Goal: Information Seeking & Learning: Learn about a topic

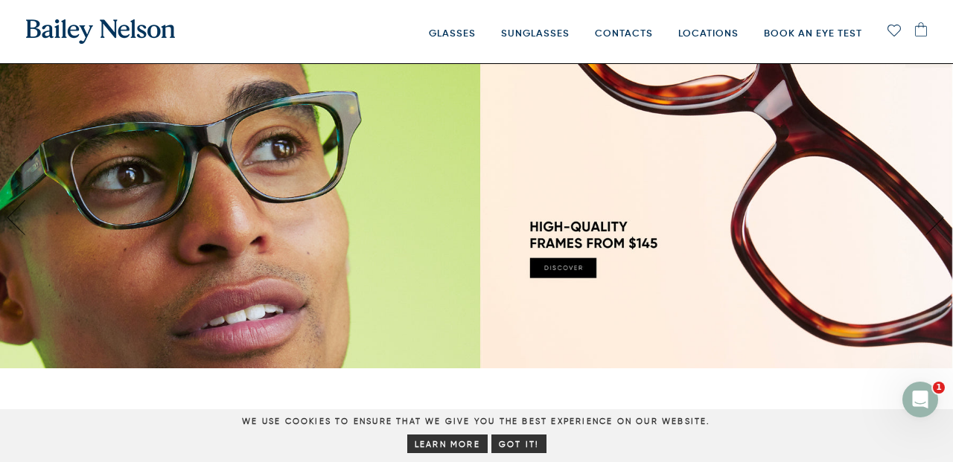
click at [102, 25] on img at bounding box center [100, 31] width 149 height 25
click at [138, 43] on img at bounding box center [100, 31] width 149 height 25
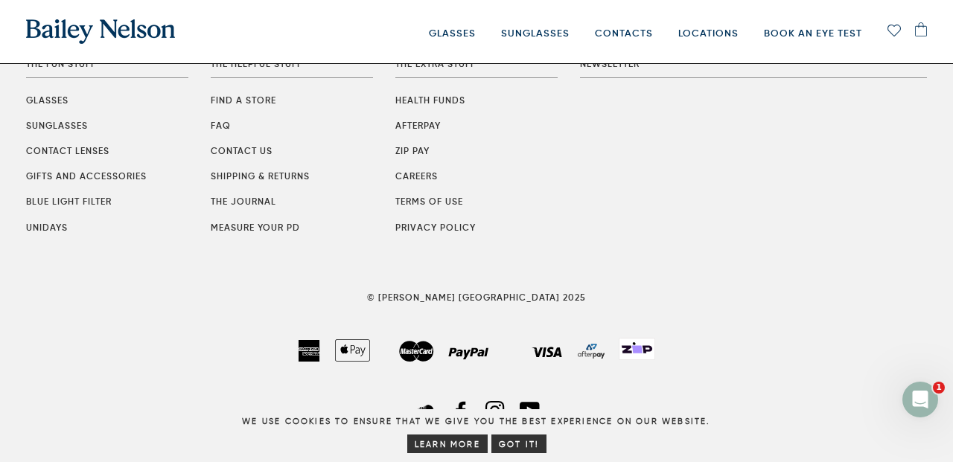
scroll to position [788, 0]
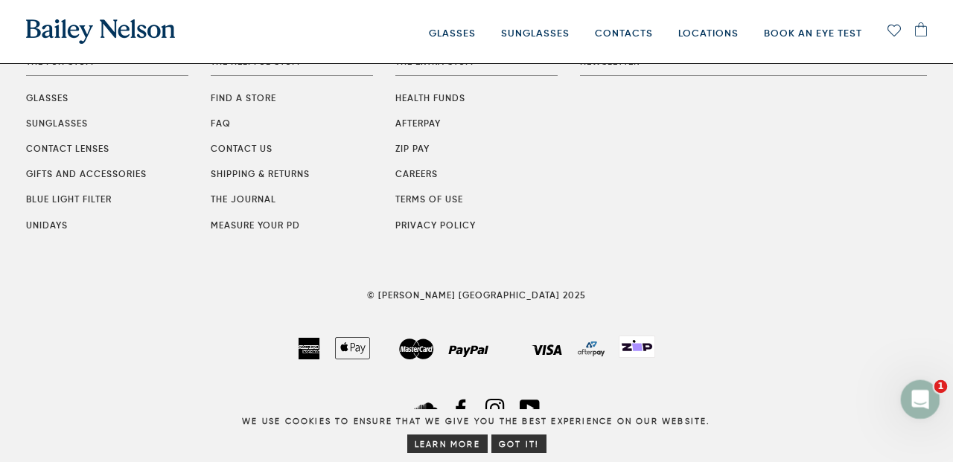
click at [918, 403] on icon "Open Intercom Messenger" at bounding box center [918, 398] width 25 height 25
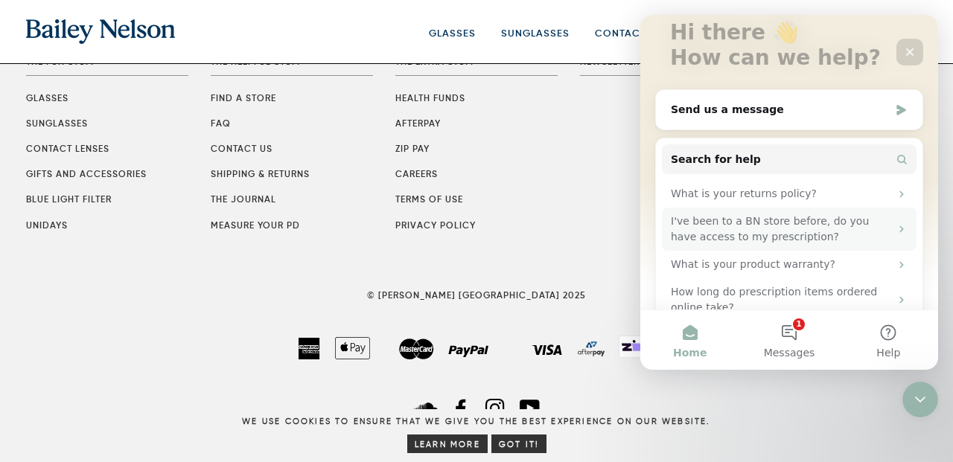
scroll to position [127, 0]
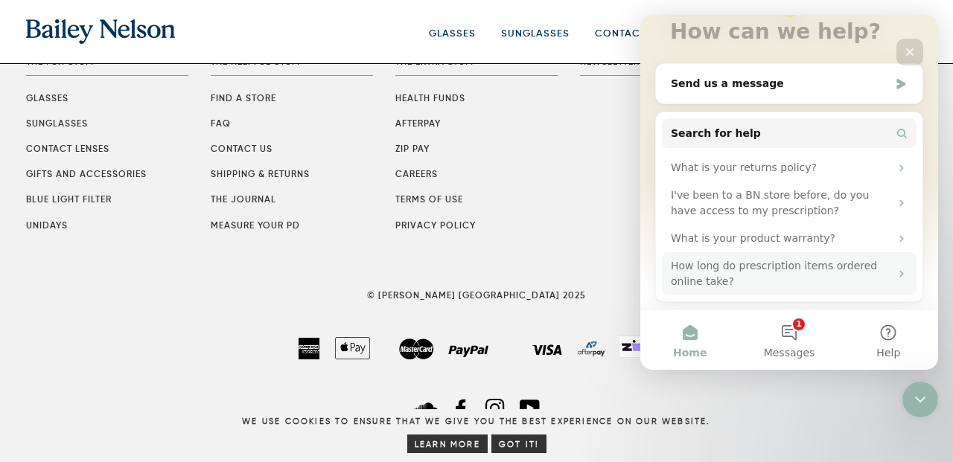
click at [786, 284] on div "How long do prescription items ordered online take?" at bounding box center [780, 273] width 219 height 31
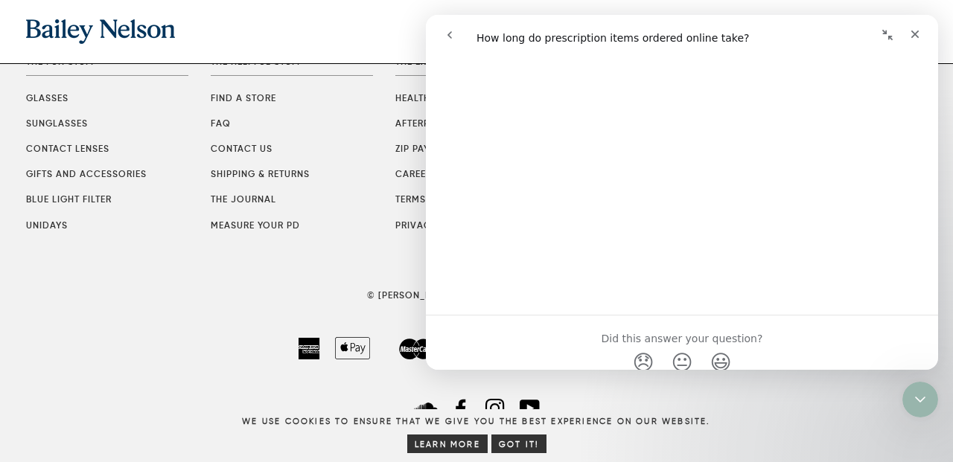
scroll to position [482, 0]
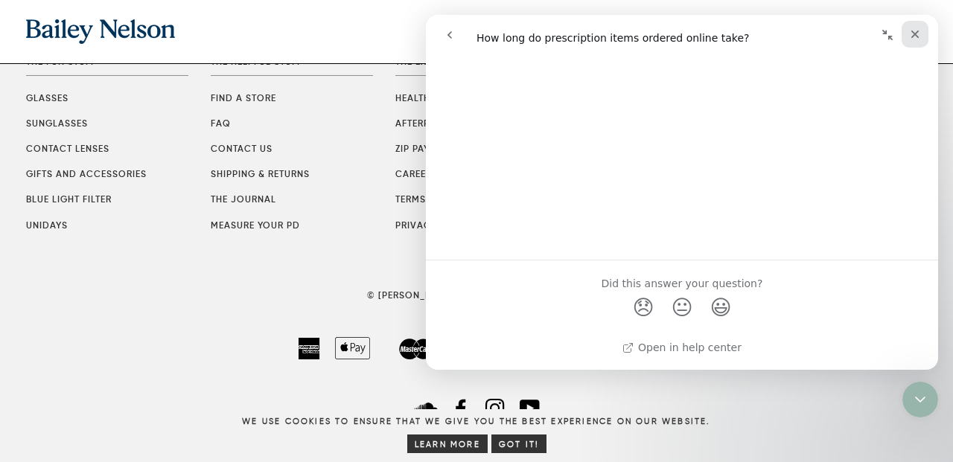
click at [913, 36] on icon "Close" at bounding box center [915, 35] width 8 height 8
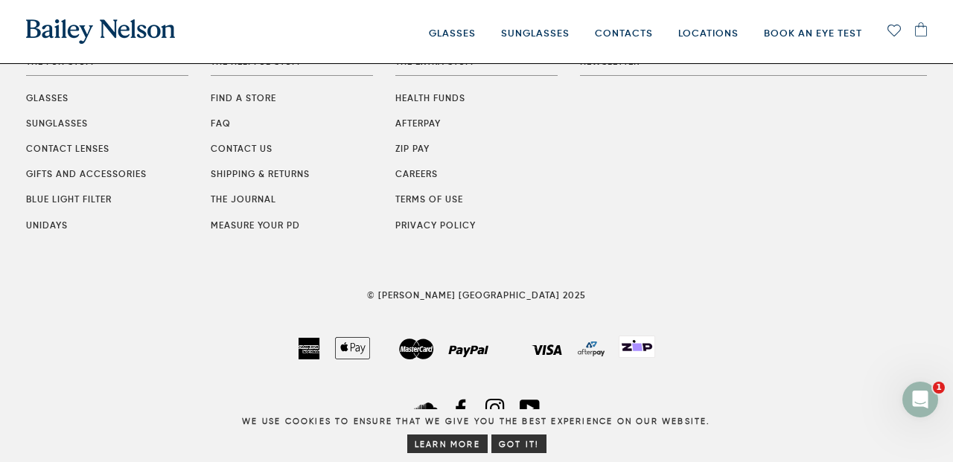
scroll to position [0, 0]
click at [915, 396] on icon "Open Intercom Messenger" at bounding box center [918, 398] width 25 height 25
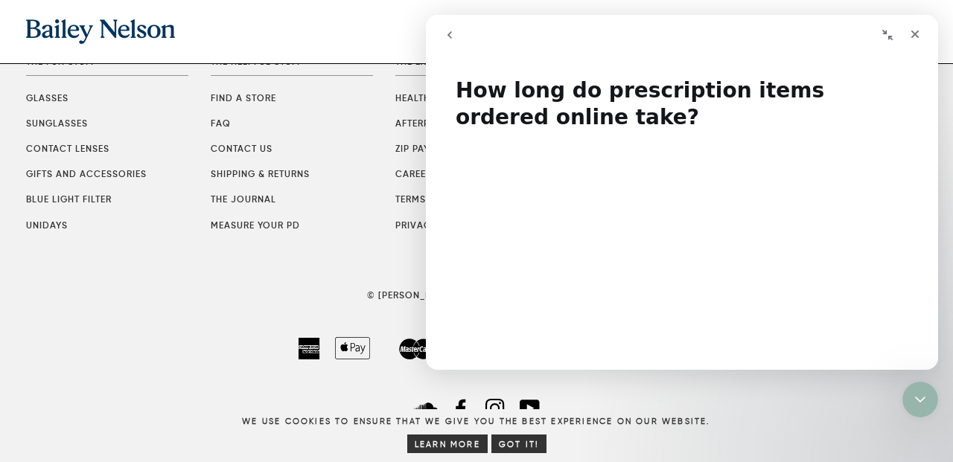
scroll to position [482, 0]
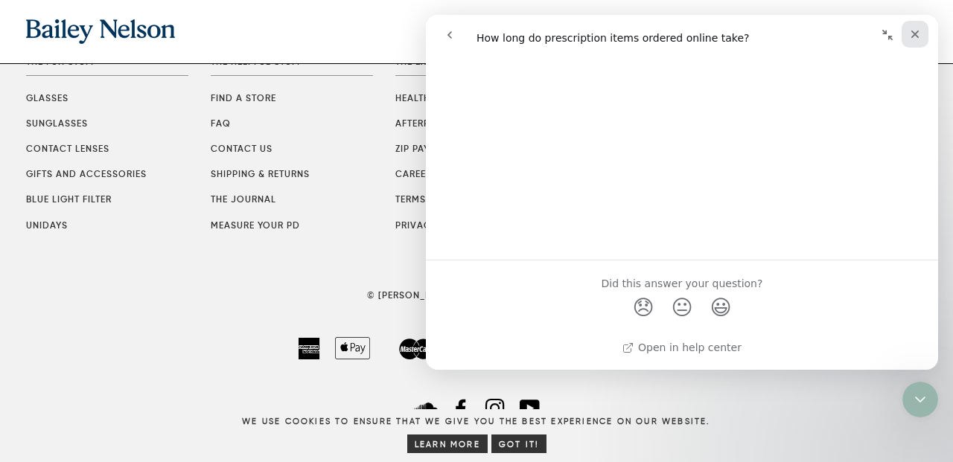
click at [921, 30] on div "Close" at bounding box center [914, 34] width 27 height 27
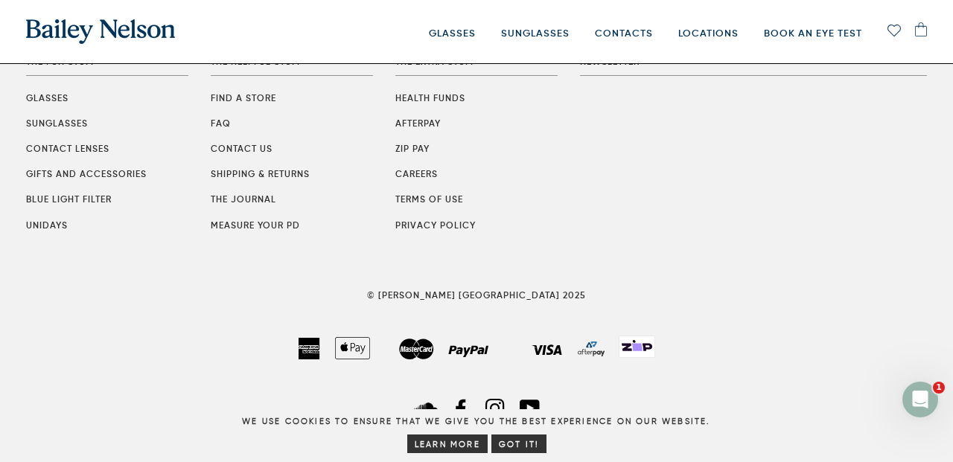
click at [914, 429] on div "We use cookies to ensure that we give you the best experience on our website. L…" at bounding box center [476, 435] width 923 height 41
click at [913, 399] on icon "Open Intercom Messenger" at bounding box center [918, 398] width 25 height 25
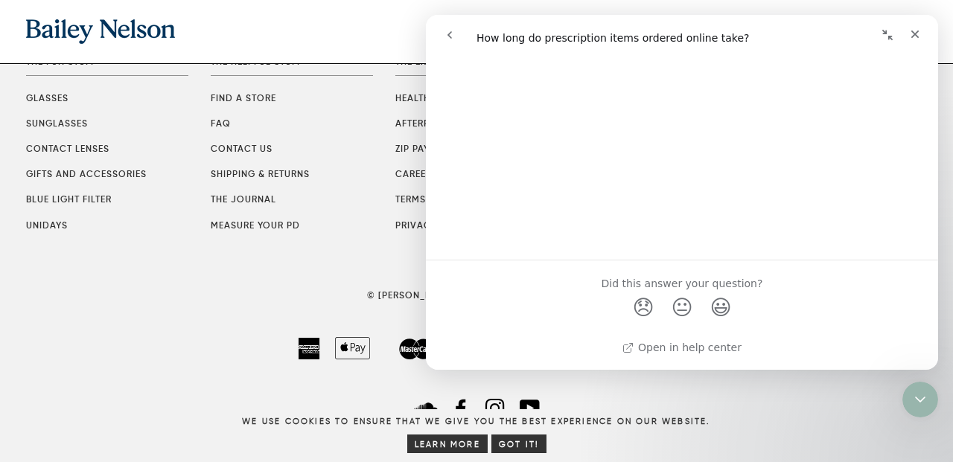
click at [697, 355] on div "Open in help center" at bounding box center [682, 351] width 512 height 36
click at [699, 343] on link "Open in help center" at bounding box center [681, 348] width 119 height 12
